Goal: Information Seeking & Learning: Learn about a topic

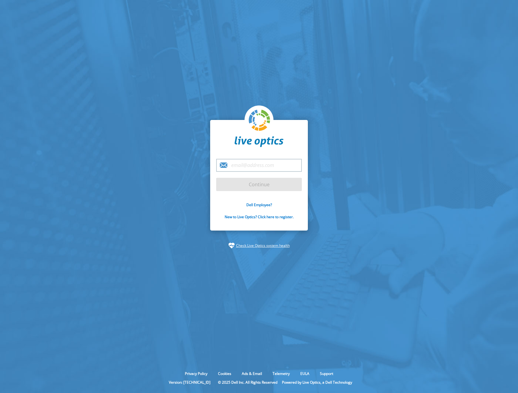
click at [263, 168] on input "email" at bounding box center [259, 165] width 86 height 13
type input "[PERSON_NAME][EMAIL_ADDRESS][PERSON_NAME][DOMAIN_NAME]"
click at [216, 178] on input "Continue" at bounding box center [259, 184] width 86 height 13
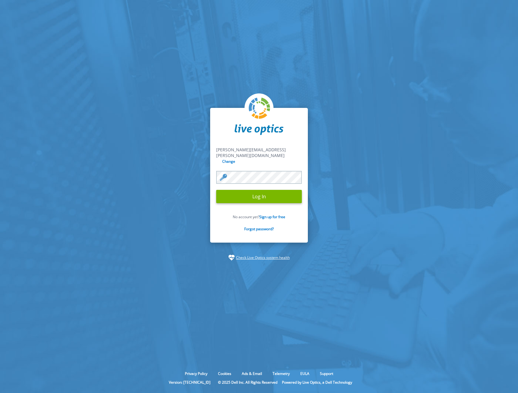
click at [216, 190] on input "Log In" at bounding box center [259, 196] width 86 height 13
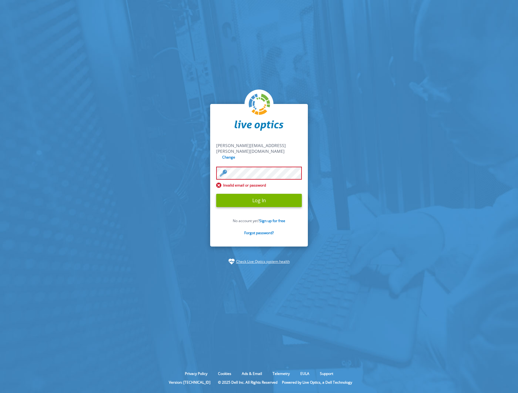
click at [216, 194] on input "Log In" at bounding box center [259, 200] width 86 height 13
click at [276, 199] on input "Log In" at bounding box center [259, 200] width 86 height 13
click at [251, 198] on input "Log In" at bounding box center [259, 200] width 86 height 13
drag, startPoint x: 167, startPoint y: 123, endPoint x: 154, endPoint y: 115, distance: 14.4
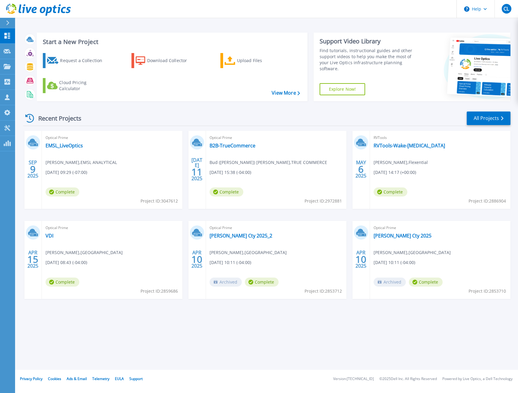
click at [146, 336] on div "Start a New Project Request a Collection Download Collector Upload Files Cloud …" at bounding box center [266, 185] width 503 height 370
click at [164, 342] on div "Start a New Project Request a Collection Download Collector Upload Files Cloud …" at bounding box center [266, 185] width 503 height 370
click at [56, 148] on link "EMSL_LiveOptics" at bounding box center [64, 146] width 37 height 6
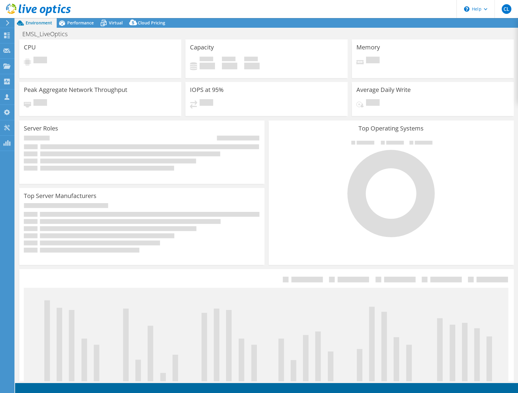
select select "USD"
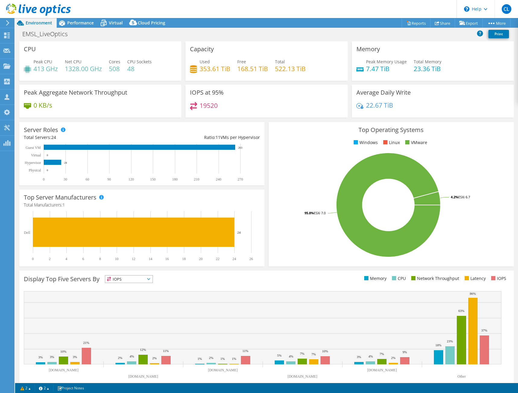
click at [242, 33] on div "EMSL_LiveOptics Print" at bounding box center [266, 33] width 503 height 11
click at [51, 26] on div "Environment" at bounding box center [36, 23] width 42 height 10
click at [69, 25] on span "Performance" at bounding box center [80, 23] width 27 height 6
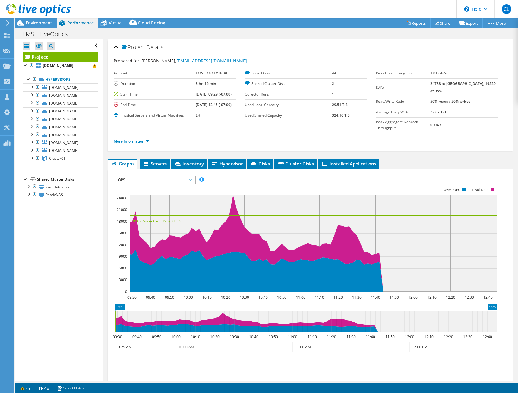
click at [131, 139] on link "More Information" at bounding box center [131, 141] width 35 height 5
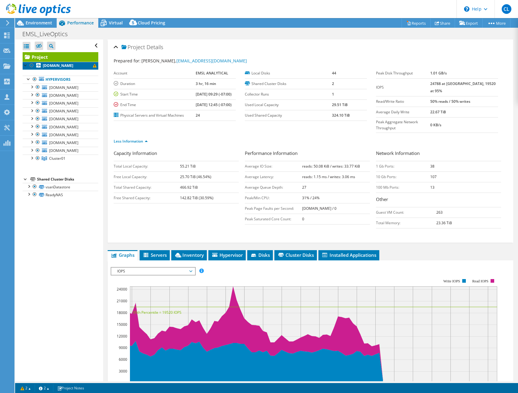
click at [93, 65] on span at bounding box center [95, 66] width 4 height 4
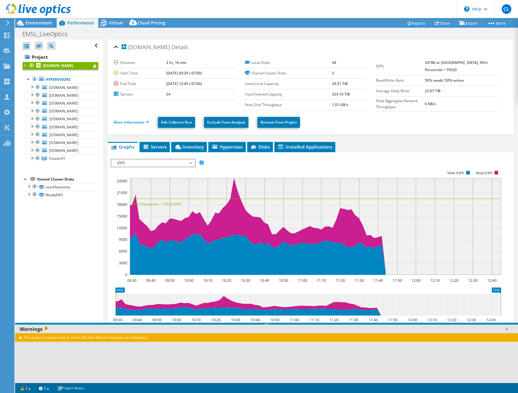
click at [21, 339] on div "The project contains one or more CRs that did not complete as scheduled." at bounding box center [266, 337] width 503 height 9
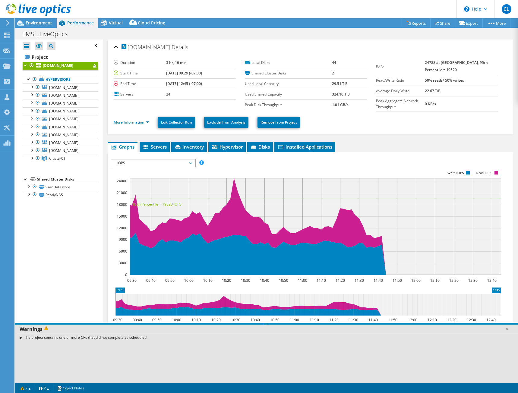
click at [21, 338] on div "The project contains one or more CRs that did not complete as scheduled." at bounding box center [266, 337] width 503 height 9
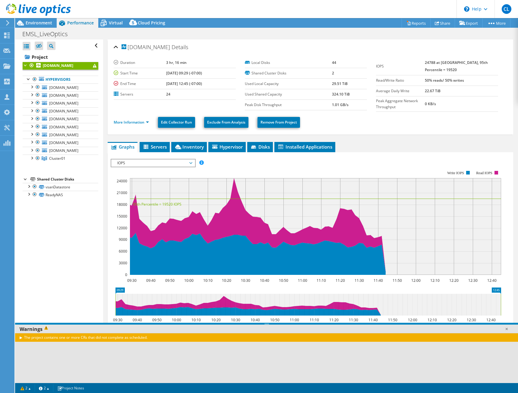
click at [21, 338] on div "The project contains one or more CRs that did not complete as scheduled." at bounding box center [266, 337] width 503 height 9
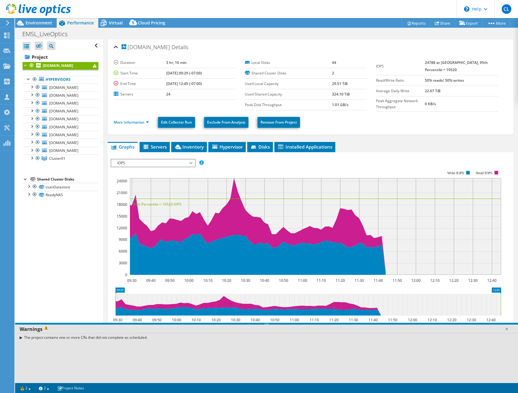
click at [21, 338] on div "The project contains one or more CRs that did not complete as scheduled." at bounding box center [266, 337] width 503 height 9
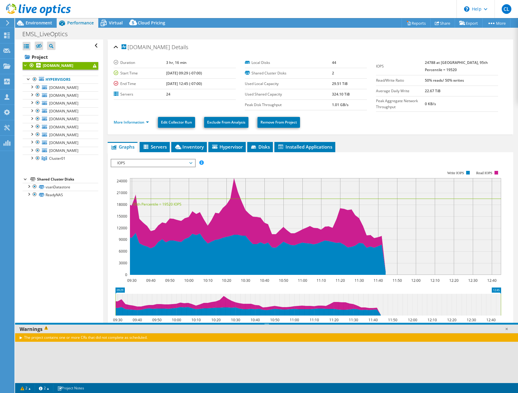
click at [107, 339] on div "The project contains one or more CRs that did not complete as scheduled." at bounding box center [266, 337] width 503 height 9
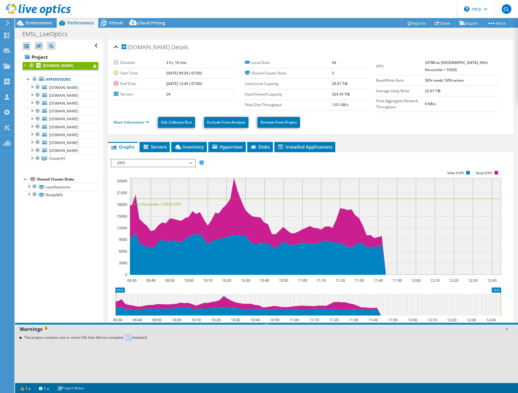
click at [107, 339] on div "The project contains one or more CRs that did not complete as scheduled." at bounding box center [266, 337] width 503 height 9
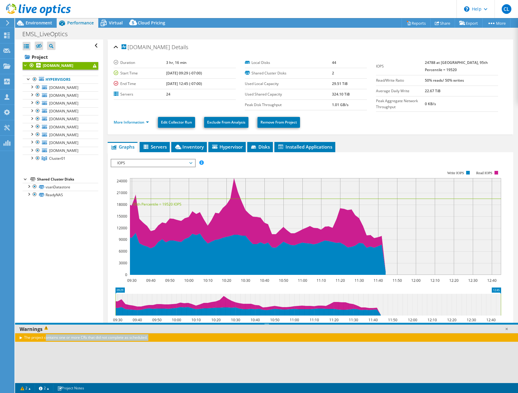
click at [107, 339] on div "The project contains one or more CRs that did not complete as scheduled." at bounding box center [266, 337] width 503 height 9
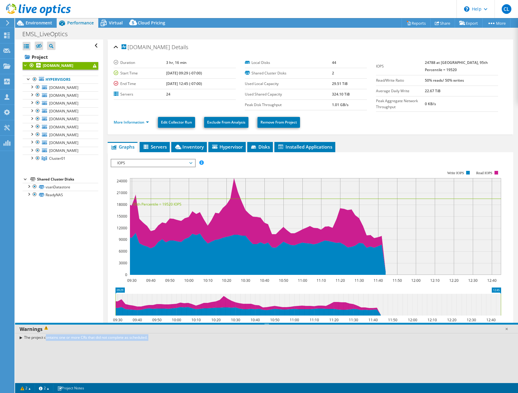
copy div "The project contains one or more CRs that did not complete as scheduled. Messag…"
click at [87, 210] on div "Open All Close All Hide Excluded Nodes Project Tree Filter" at bounding box center [59, 211] width 88 height 342
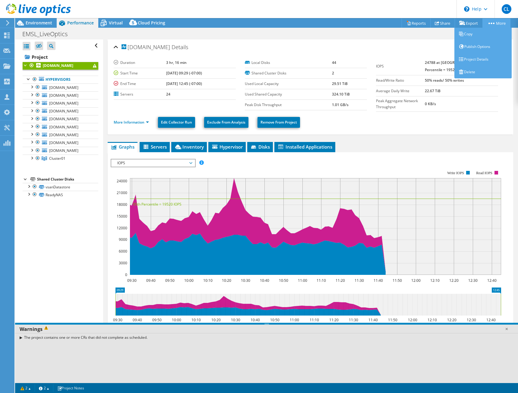
click at [500, 22] on link "More" at bounding box center [497, 22] width 28 height 9
click at [482, 56] on link "Project Details" at bounding box center [483, 59] width 57 height 13
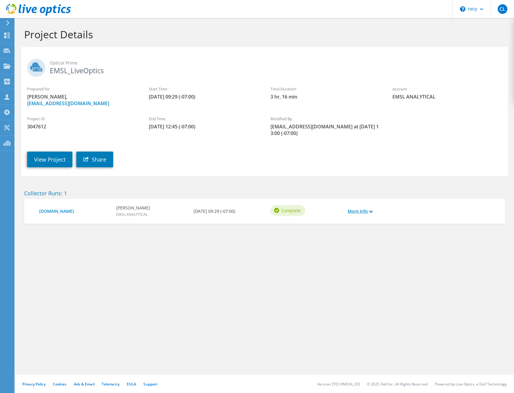
click at [355, 211] on link "More Info" at bounding box center [360, 211] width 25 height 7
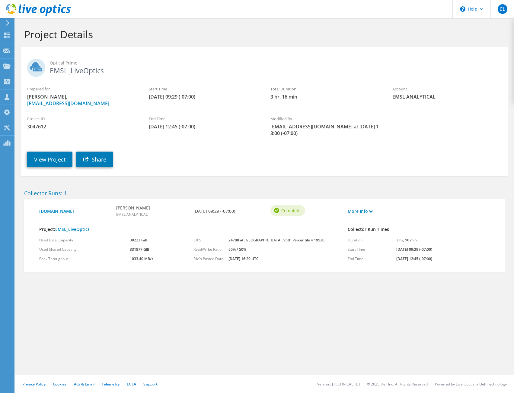
click at [399, 262] on td "[DATE] 12:45 (-07:00)" at bounding box center [446, 259] width 100 height 9
click at [260, 337] on div "Project Details Optical Prime EMSL_LiveOptics Prepared for [PERSON_NAME], [EMAI…" at bounding box center [264, 205] width 499 height 375
click at [359, 207] on div "More Info" at bounding box center [363, 211] width 39 height 13
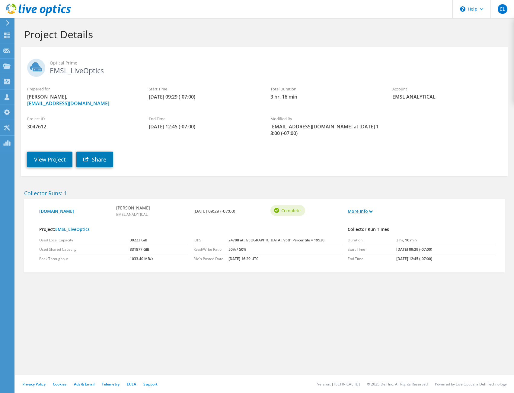
click at [364, 213] on link "More Info" at bounding box center [360, 211] width 25 height 7
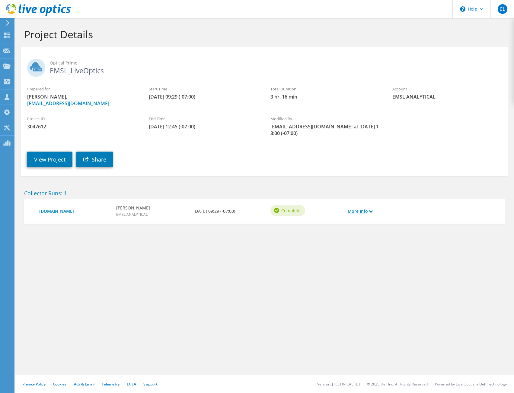
click at [364, 213] on link "More Info" at bounding box center [360, 211] width 25 height 7
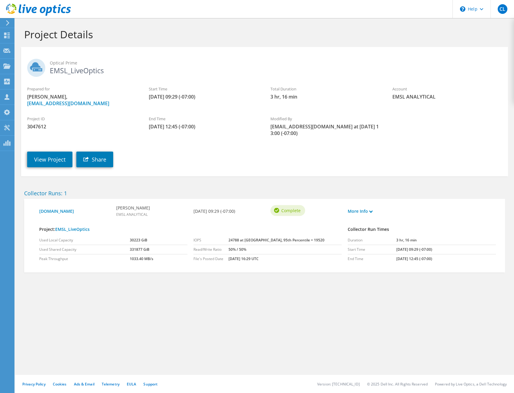
click at [266, 181] on section "Project Details Optical Prime EMSL_LiveOptics Prepared for Angelo Esposito, aes…" at bounding box center [264, 163] width 499 height 291
click at [57, 155] on link "View Project" at bounding box center [49, 160] width 45 height 16
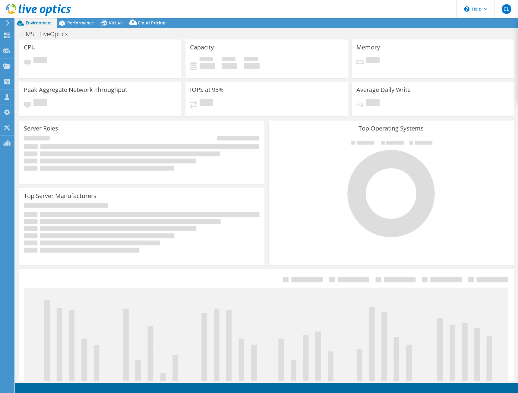
select select "USD"
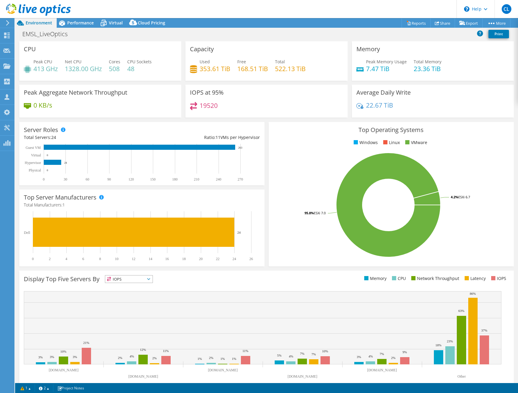
click at [269, 151] on div "Top Operating Systems Windows Linux VMware 95.8% ESXi 7.0 4.2% ESXi 6.7" at bounding box center [391, 194] width 245 height 144
